Goal: Find specific page/section: Find specific page/section

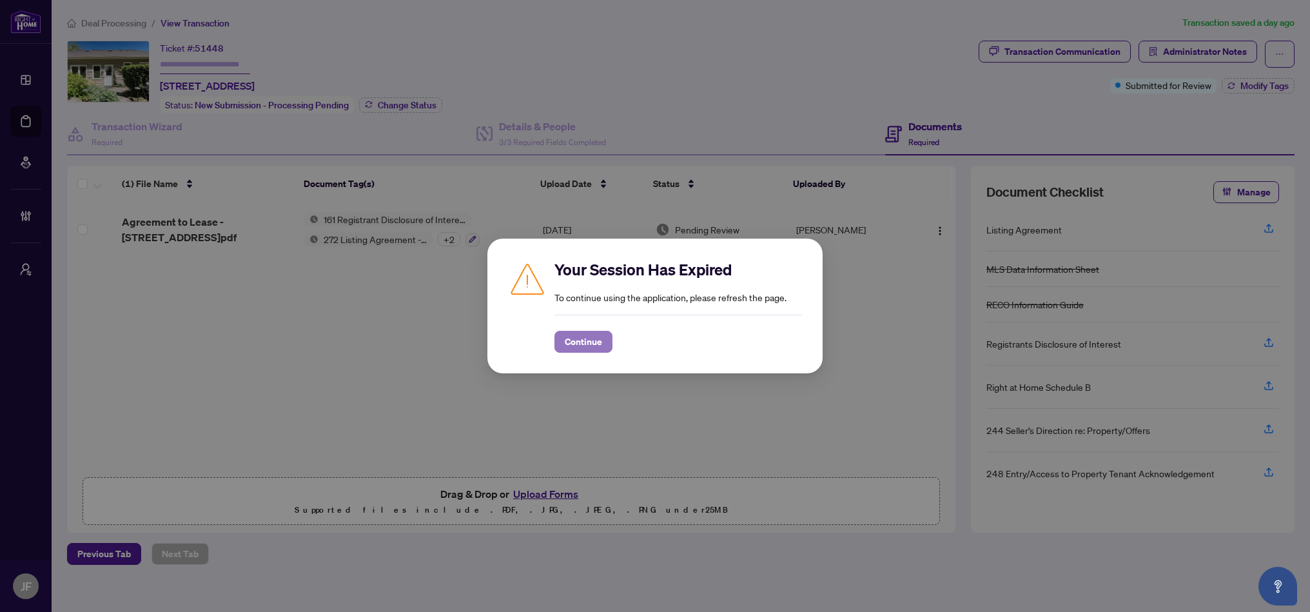
click at [591, 340] on span "Continue" at bounding box center [583, 341] width 37 height 21
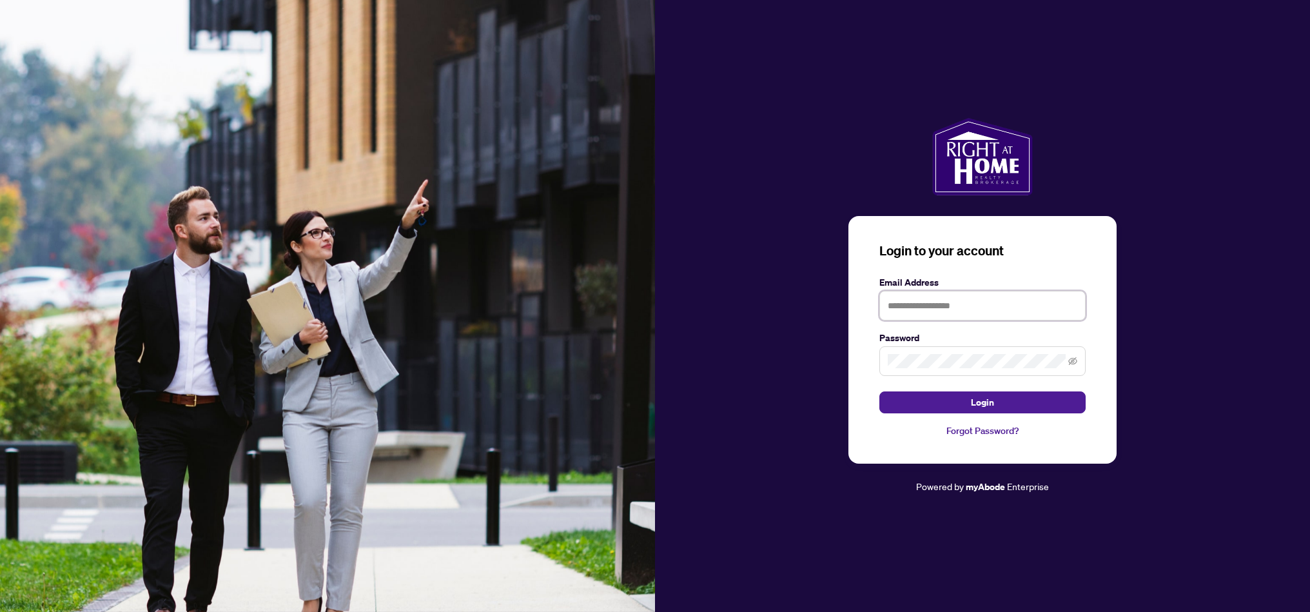
type input "**********"
click at [957, 406] on button "Login" at bounding box center [982, 402] width 206 height 22
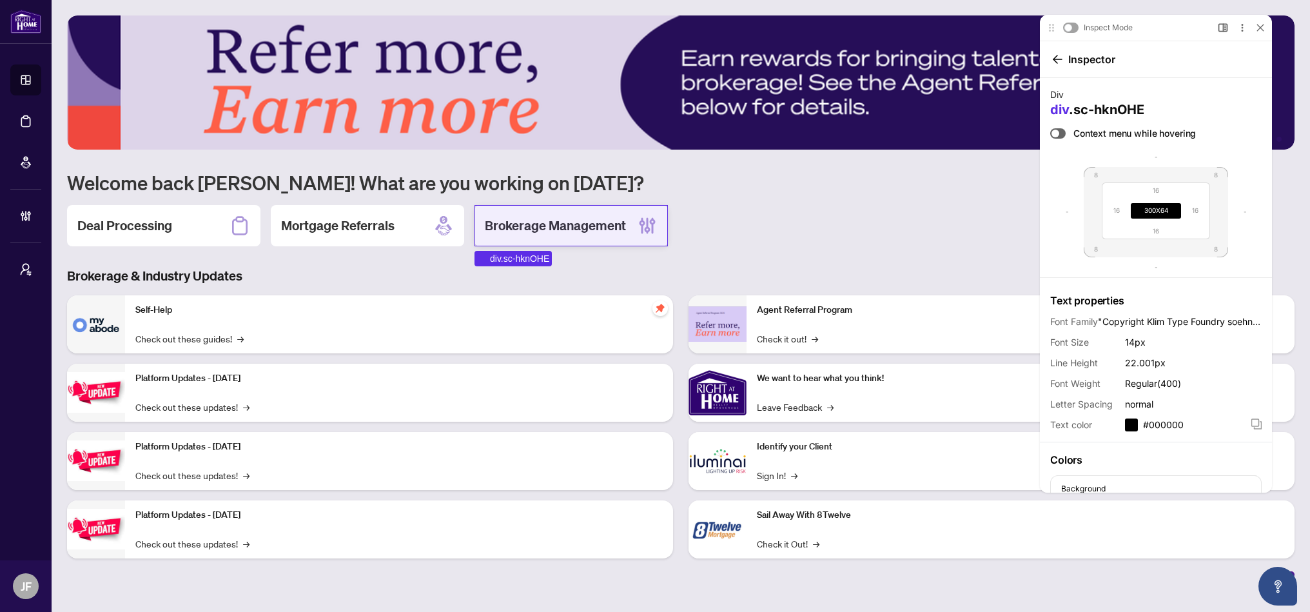
click at [551, 238] on div "Brokerage Management" at bounding box center [571, 225] width 193 height 41
click at [510, 208] on div "Brokerage Management" at bounding box center [571, 225] width 193 height 41
click at [580, 240] on div "Brokerage Management" at bounding box center [571, 225] width 193 height 41
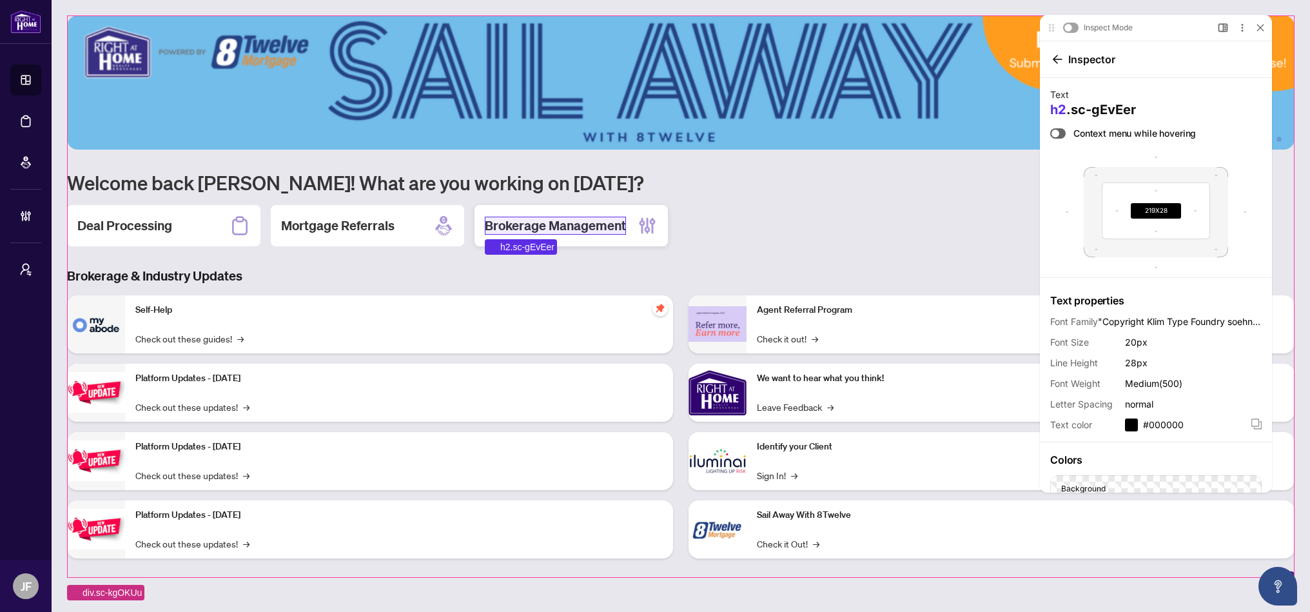
click at [523, 220] on h2 "Brokerage Management" at bounding box center [555, 226] width 141 height 18
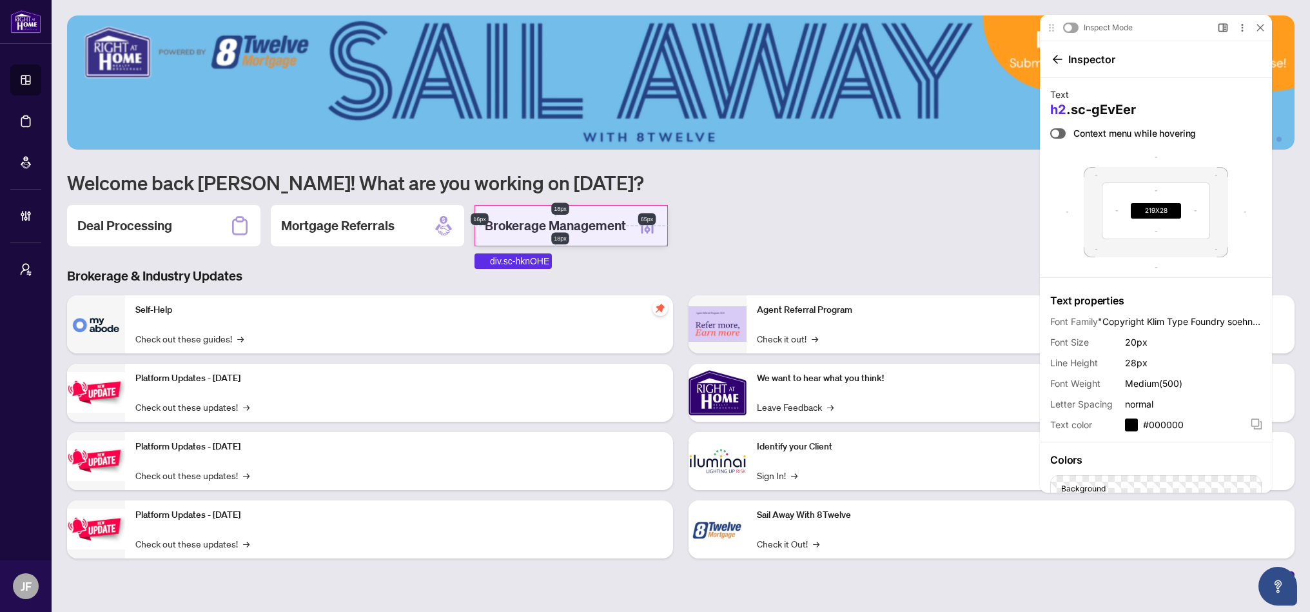
click at [524, 211] on div "Brokerage Management" at bounding box center [571, 225] width 193 height 41
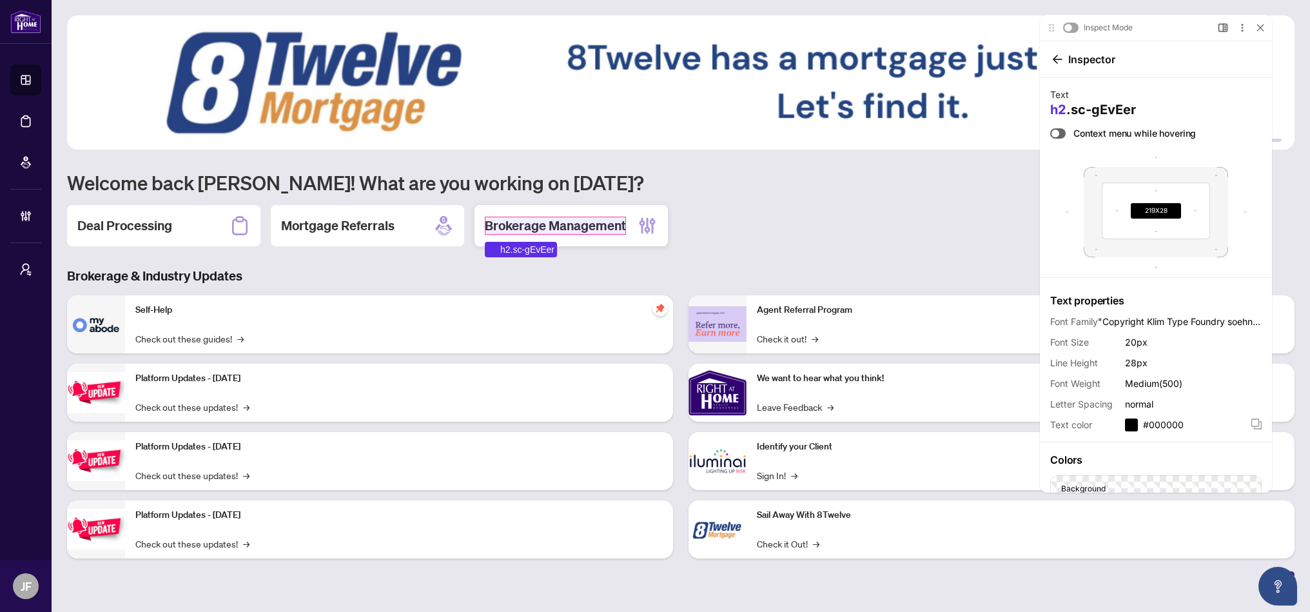
click at [485, 225] on h2 "Brokerage Management" at bounding box center [555, 226] width 141 height 18
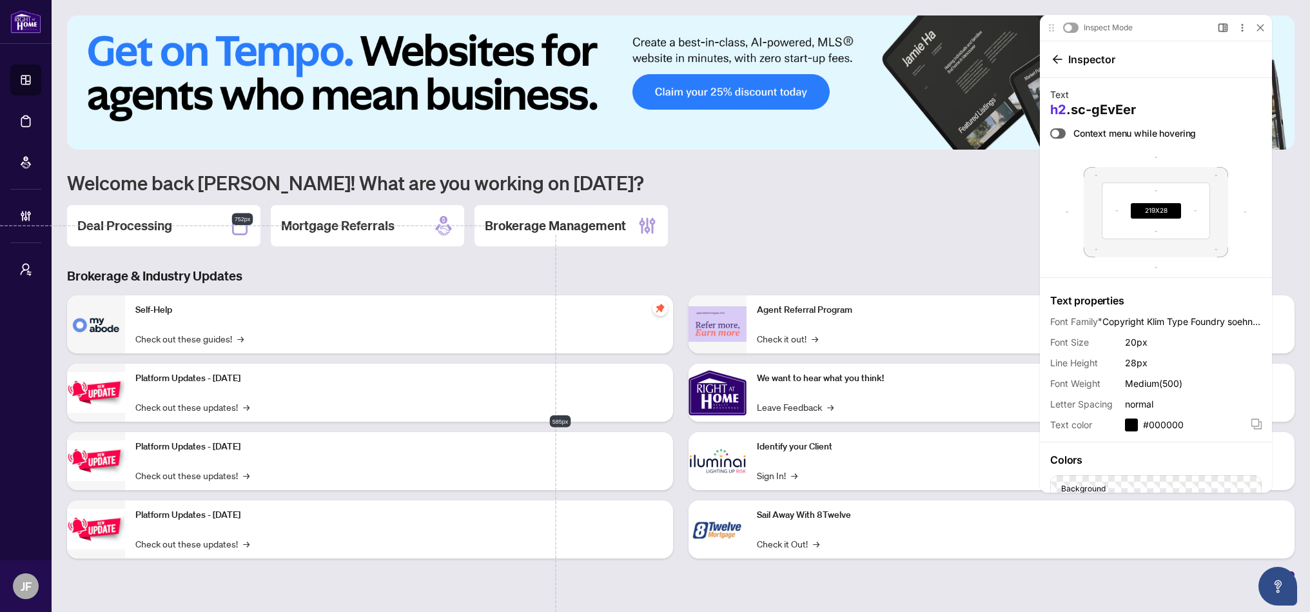
click at [716, 611] on div at bounding box center [655, 612] width 1310 height 0
click at [773, 611] on div at bounding box center [655, 612] width 1310 height 0
click at [562, 221] on h2 "Brokerage Management" at bounding box center [555, 226] width 141 height 18
click at [654, 221] on icon at bounding box center [653, 225] width 6 height 16
click at [656, 218] on icon at bounding box center [647, 225] width 21 height 21
